Goal: Task Accomplishment & Management: Complete application form

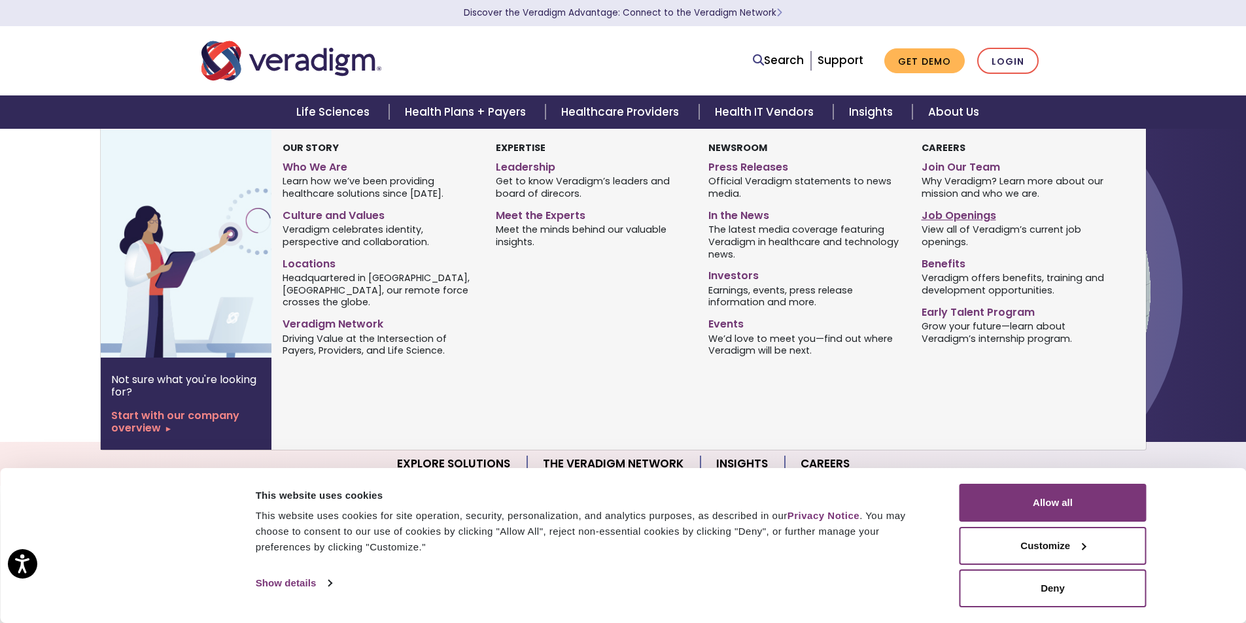
click at [949, 209] on link "Job Openings" at bounding box center [1018, 213] width 193 height 19
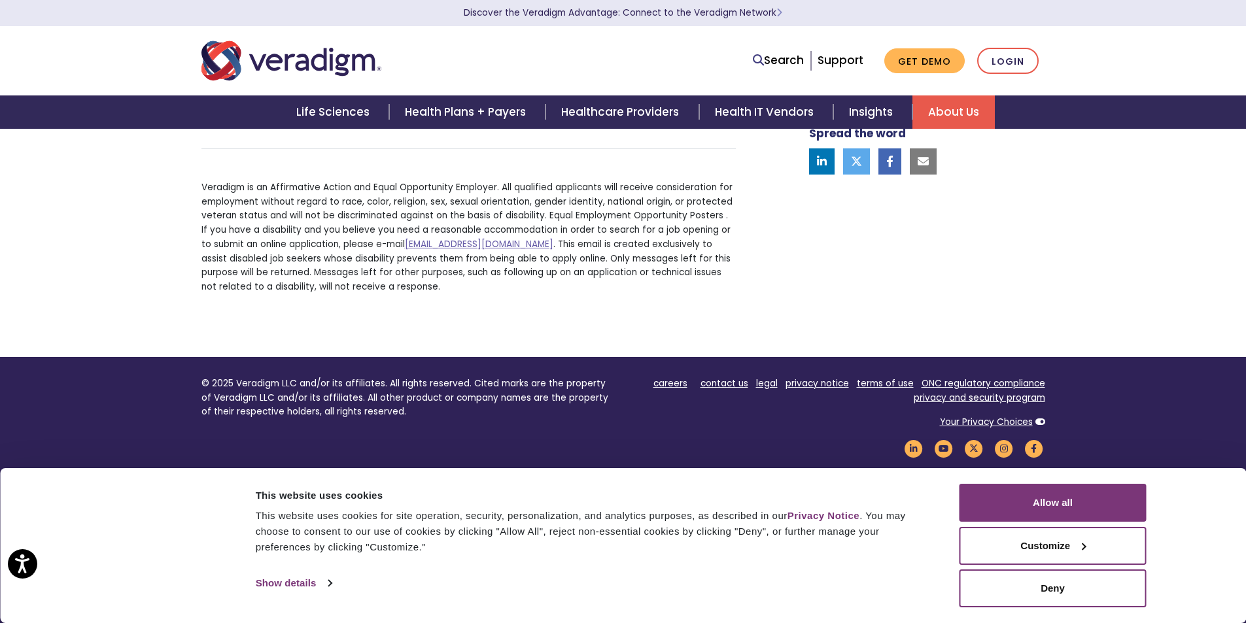
scroll to position [591, 0]
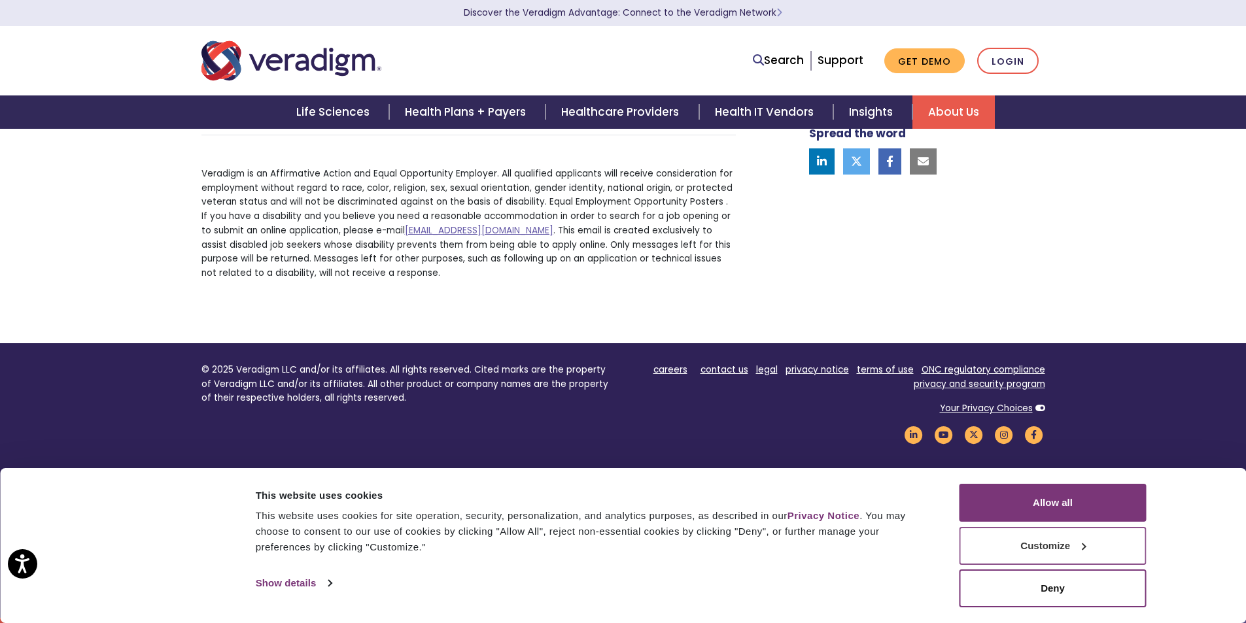
click at [1066, 542] on button "Customize" at bounding box center [1053, 546] width 187 height 38
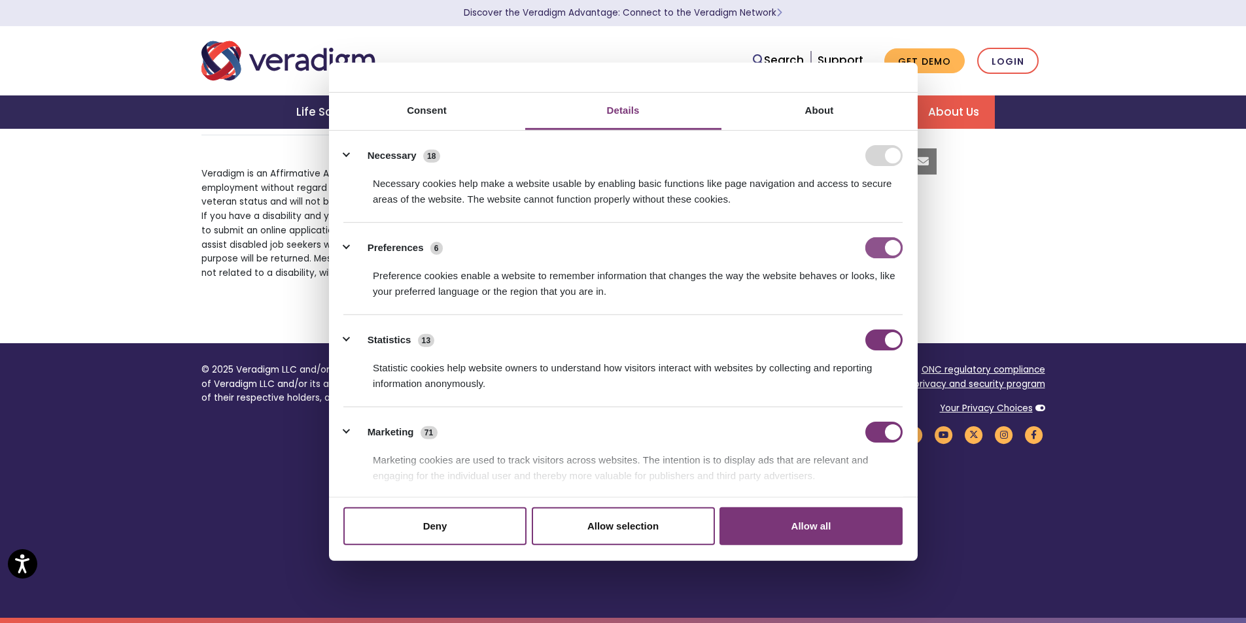
click at [871, 254] on input "Preferences" at bounding box center [884, 247] width 37 height 21
checkbox input "false"
click at [883, 347] on input "Statistics" at bounding box center [884, 340] width 37 height 21
checkbox input "false"
click at [877, 436] on input "Marketing" at bounding box center [884, 432] width 37 height 21
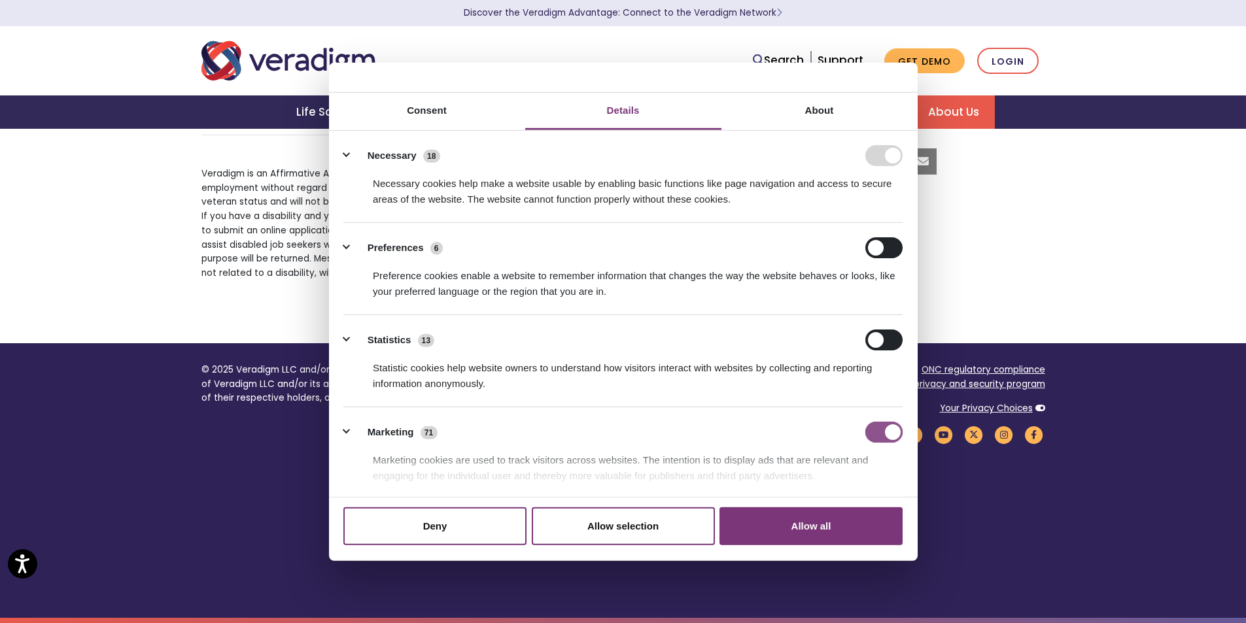
checkbox input "false"
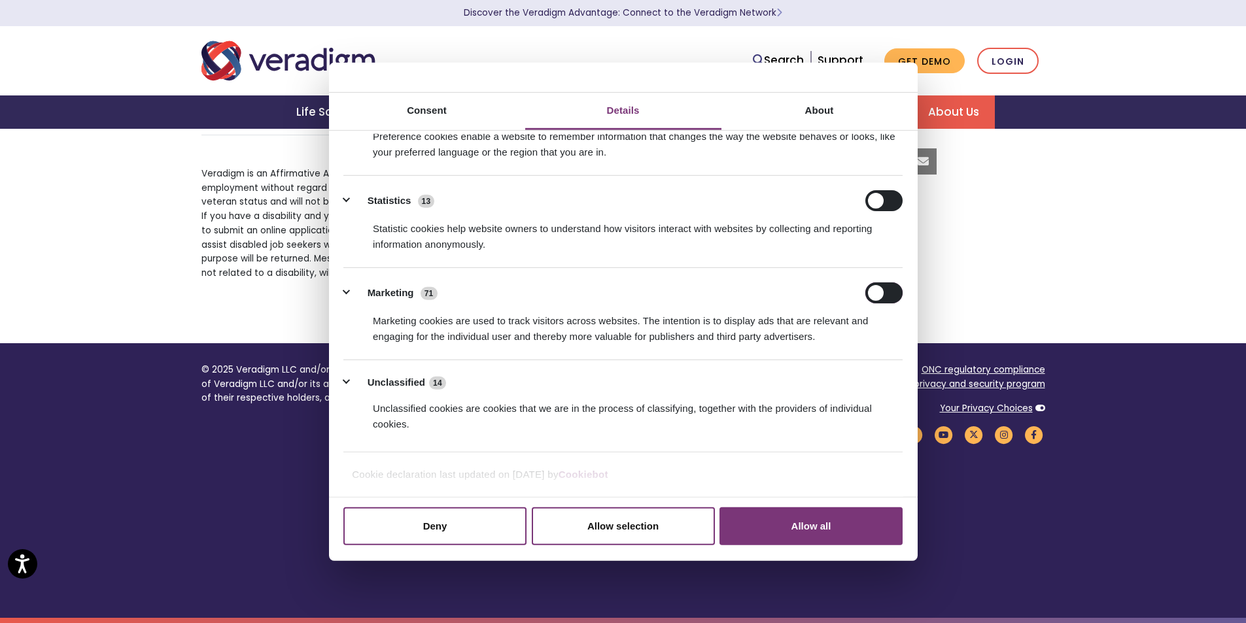
scroll to position [0, 0]
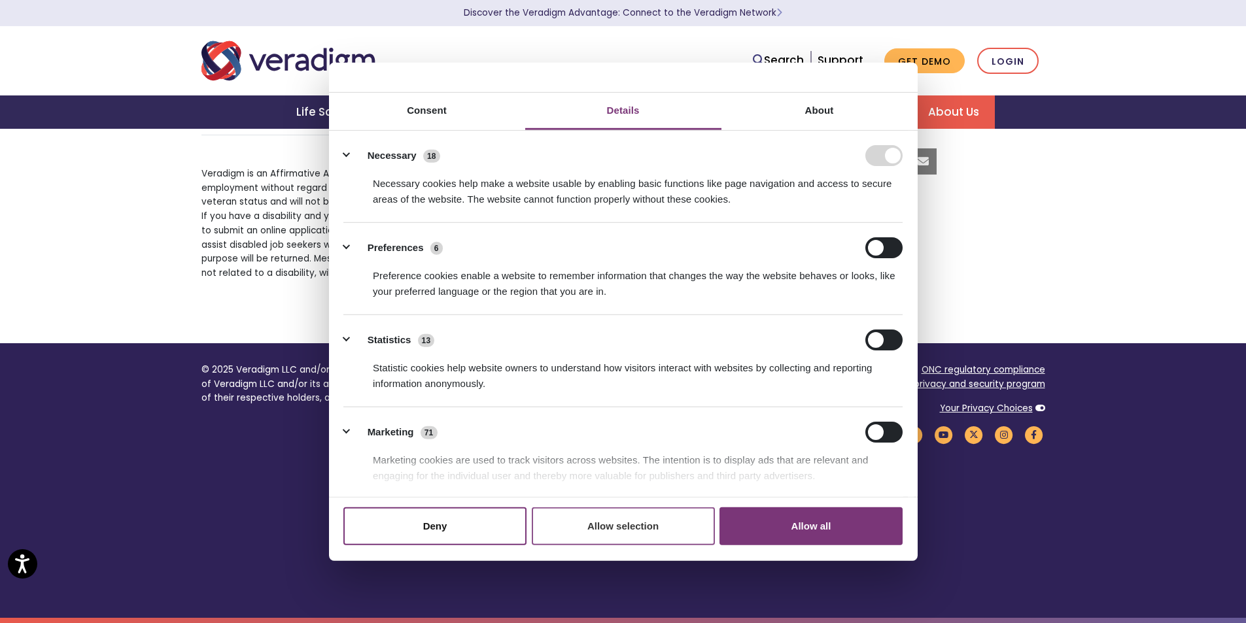
click at [616, 534] on button "Allow selection" at bounding box center [623, 527] width 183 height 38
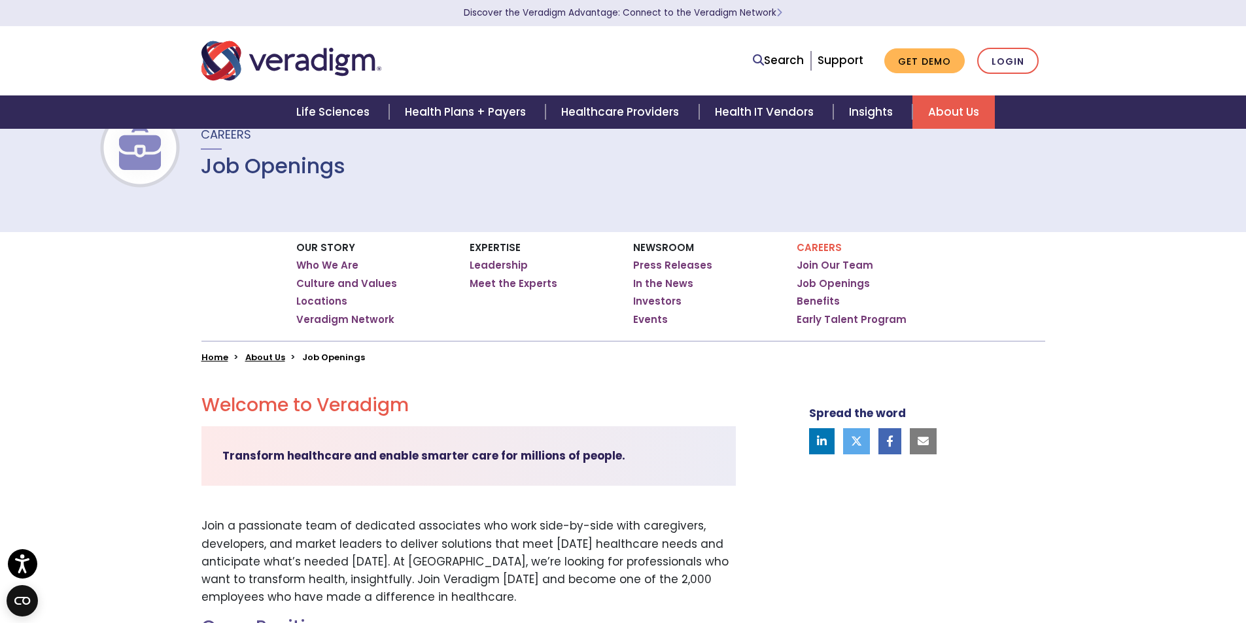
scroll to position [15, 0]
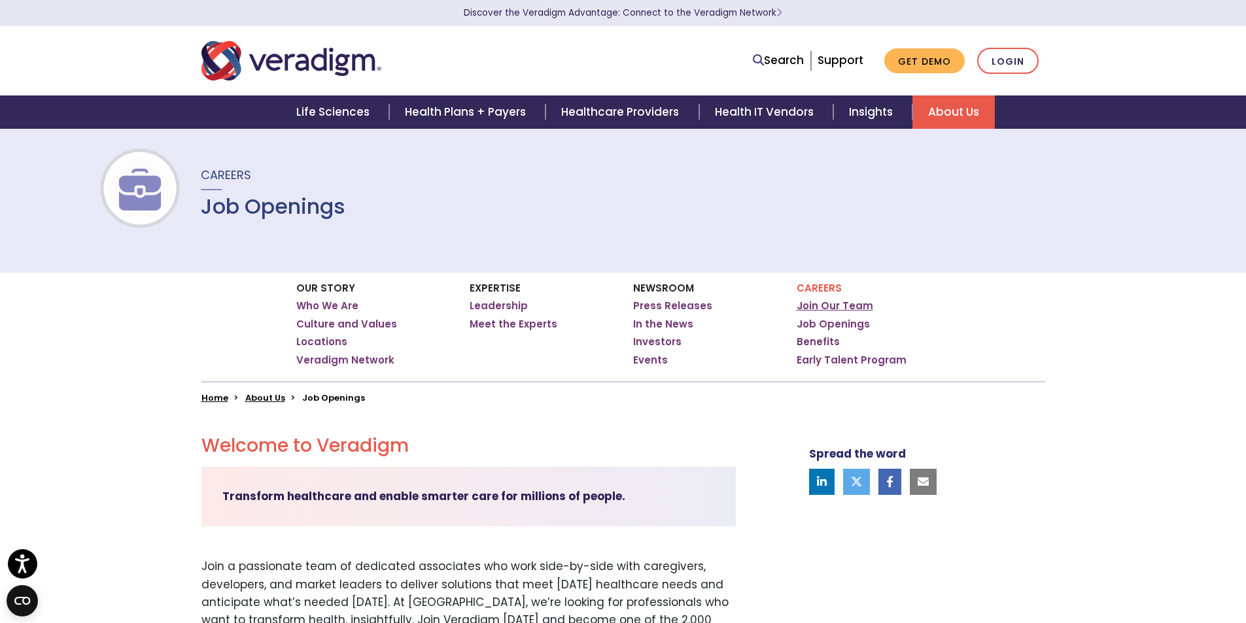
click at [822, 305] on link "Join Our Team" at bounding box center [835, 306] width 77 height 13
